Goal: Task Accomplishment & Management: Manage account settings

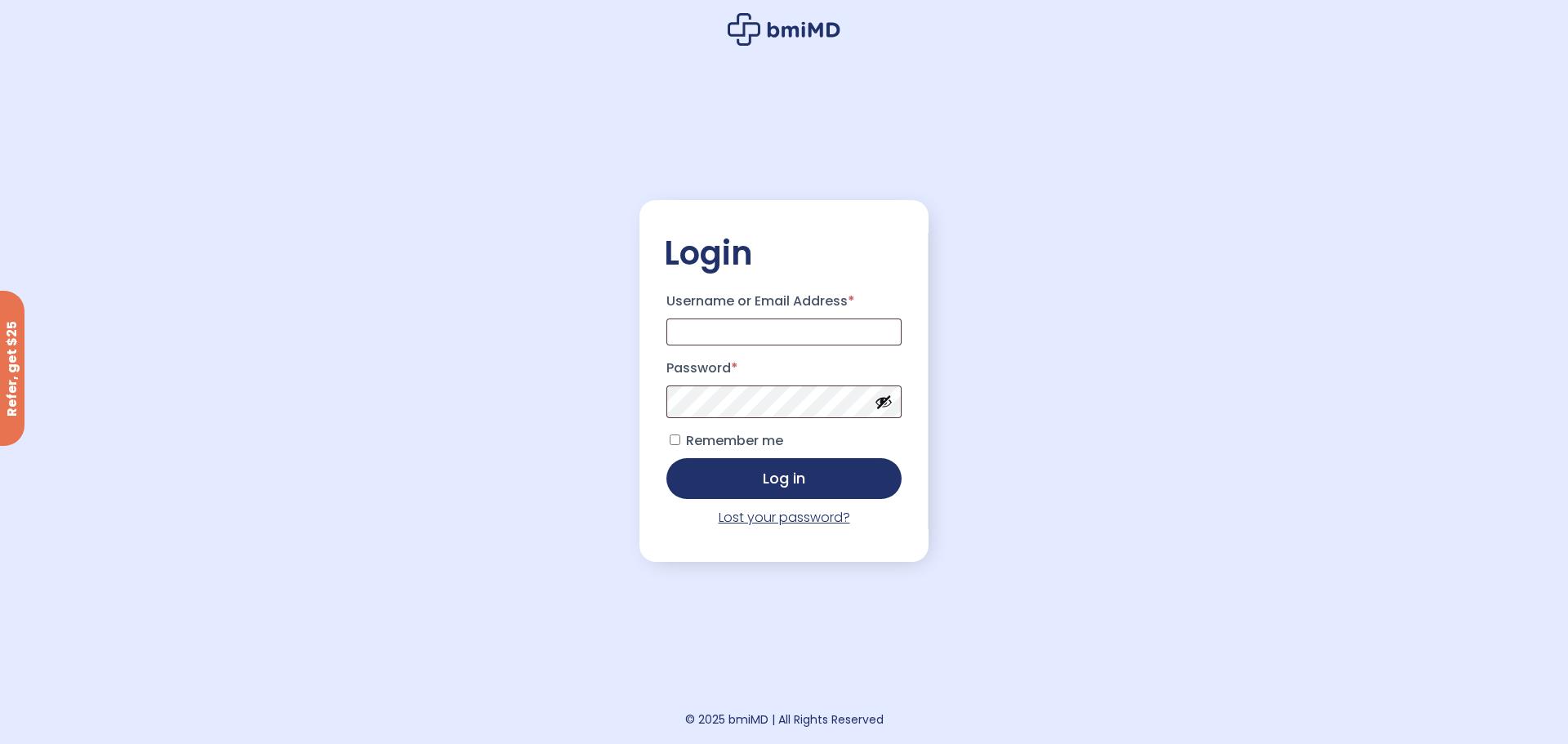
click at [764, 521] on link "Lost your password?" at bounding box center [785, 517] width 132 height 19
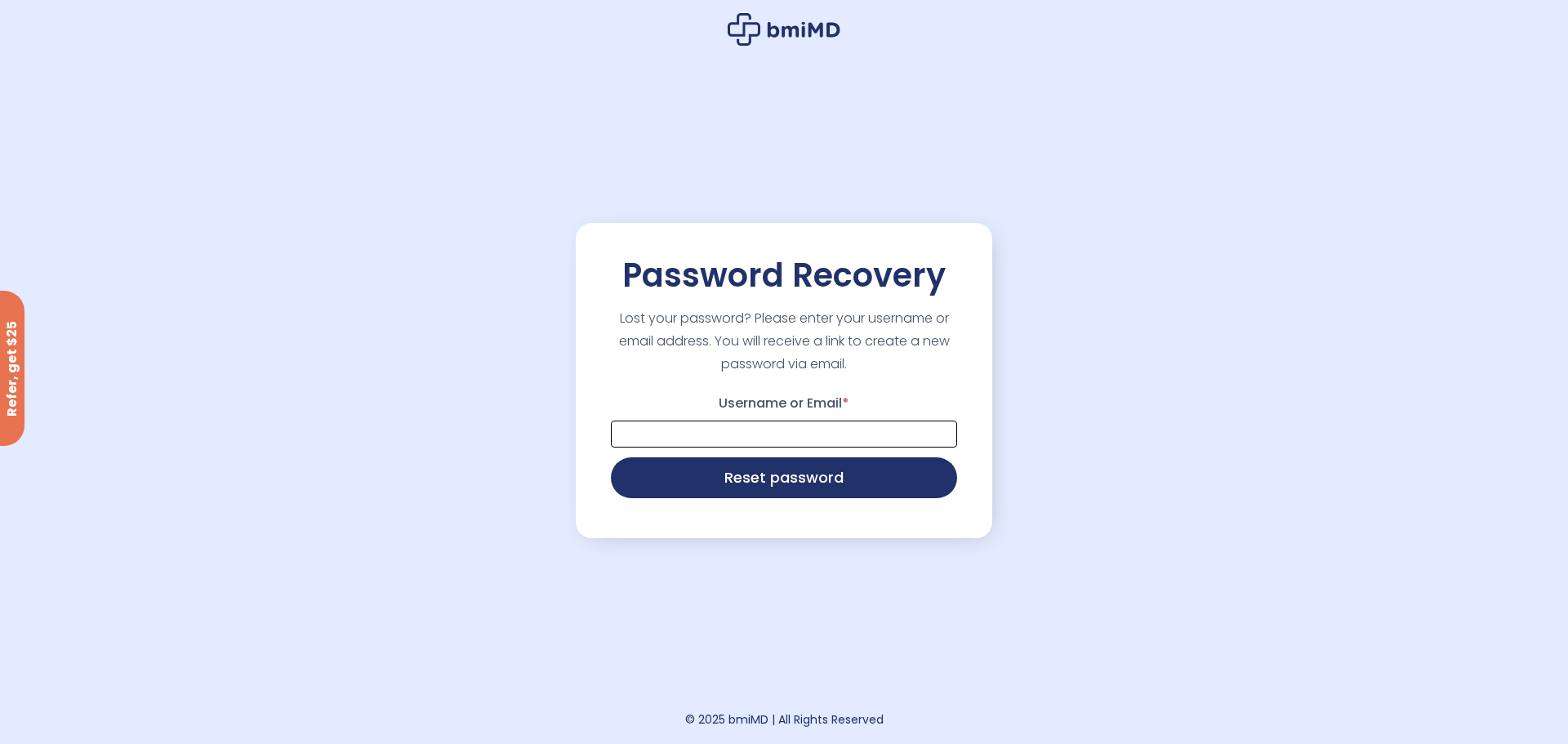
click at [682, 428] on input "Username or Email *" at bounding box center [784, 434] width 346 height 27
type input "**********"
click at [756, 471] on button "Reset password" at bounding box center [784, 476] width 346 height 40
